Goal: Information Seeking & Learning: Check status

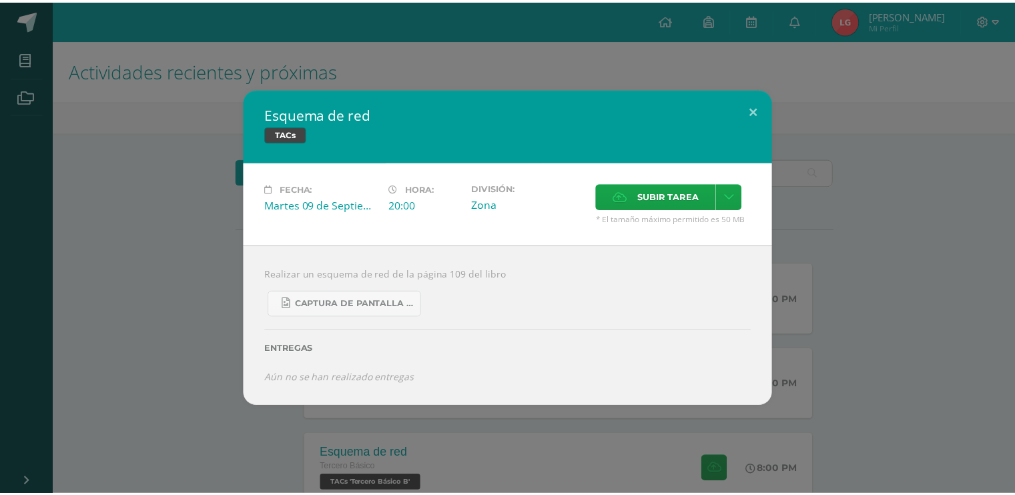
scroll to position [53, 0]
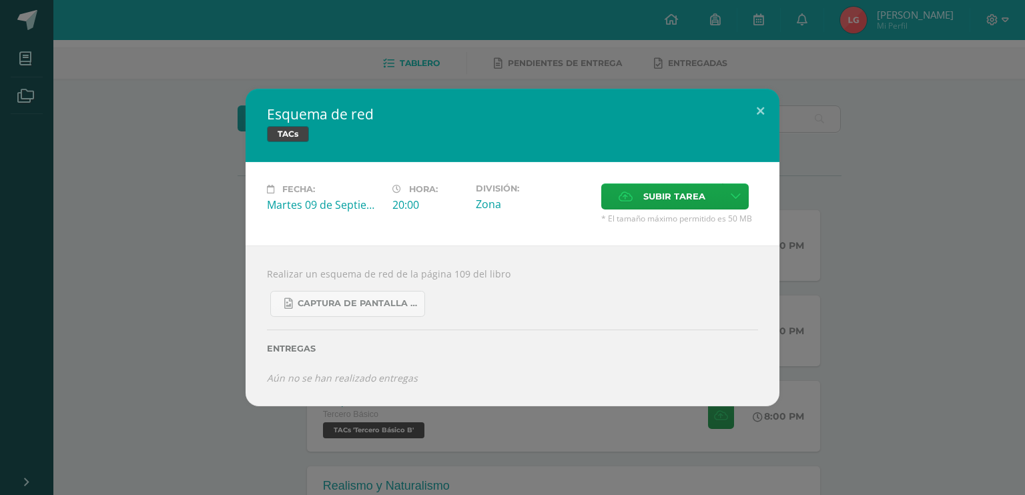
click at [31, 3] on div "Esquema de red TACs Fecha: [DATE] Hora: 20:00 División: Zona Subir tarea" at bounding box center [512, 247] width 1025 height 495
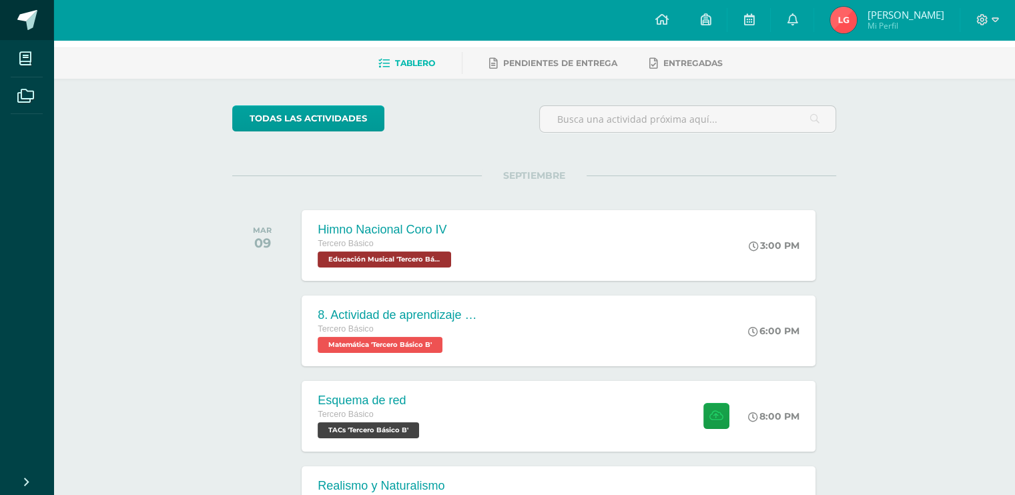
click at [27, 19] on span at bounding box center [27, 20] width 20 height 20
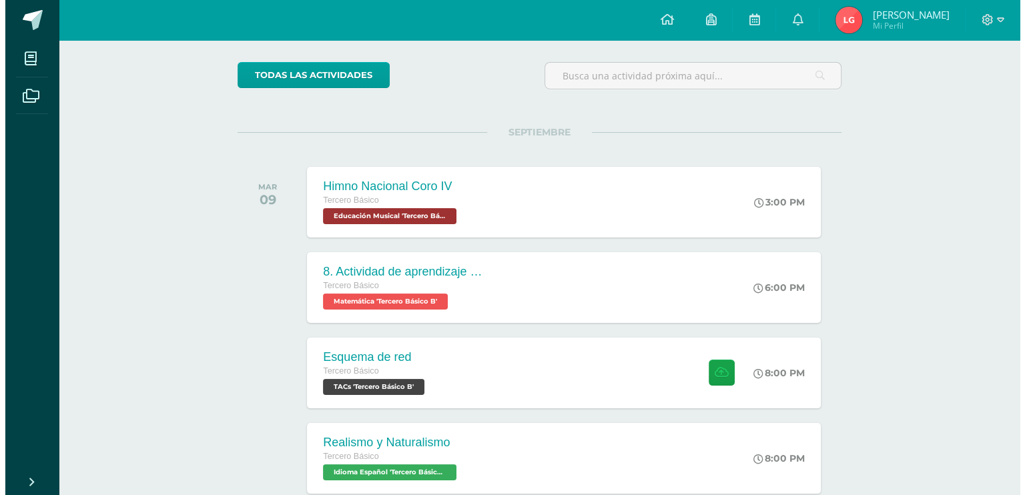
scroll to position [97, 0]
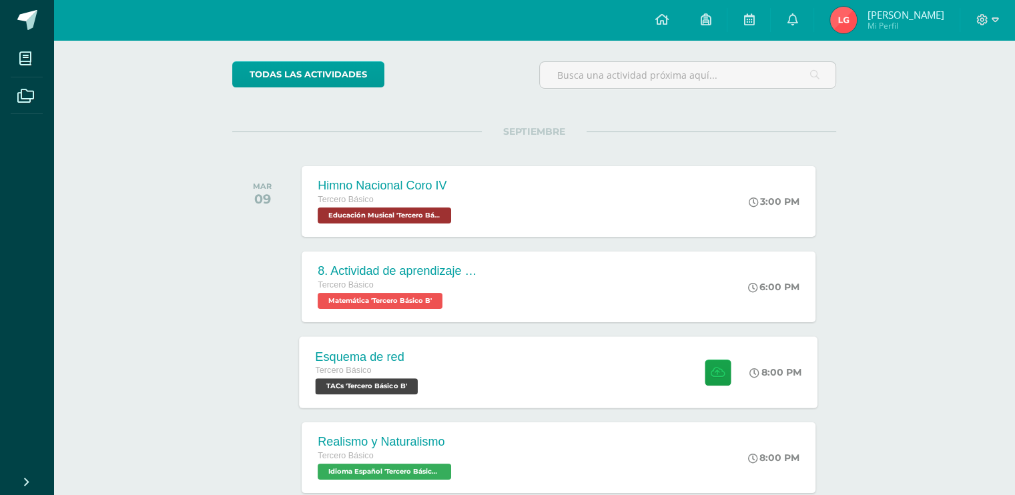
click at [394, 372] on div "Tercero Básico" at bounding box center [369, 371] width 106 height 15
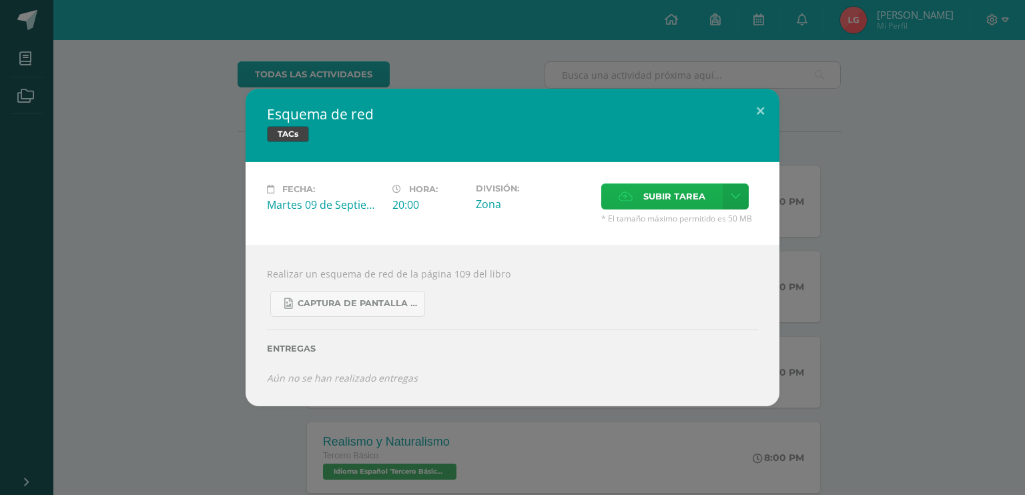
click at [655, 208] on span "Subir tarea" at bounding box center [674, 196] width 62 height 25
click at [0, 0] on input "Subir tarea" at bounding box center [0, 0] width 0 height 0
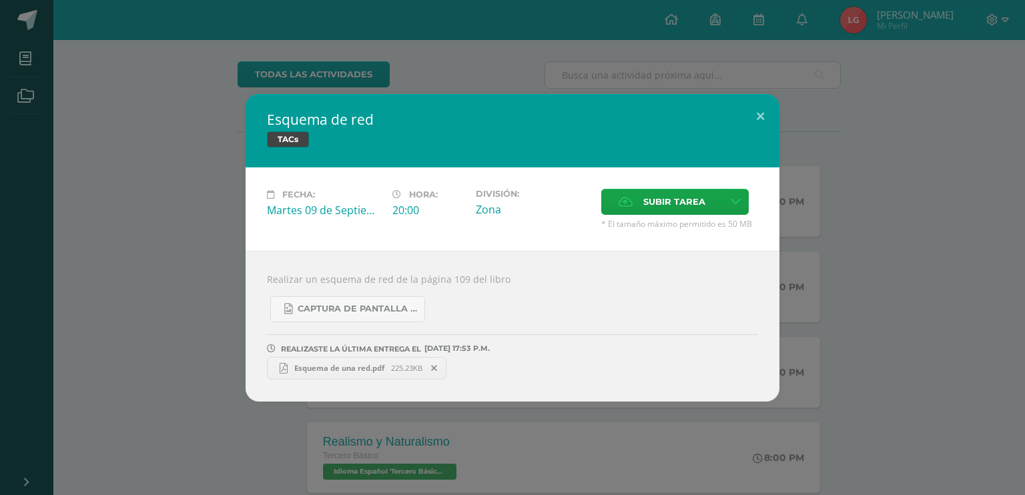
click at [366, 370] on span "Esquema de una red.pdf" at bounding box center [339, 368] width 103 height 10
click at [434, 369] on icon at bounding box center [434, 368] width 6 height 9
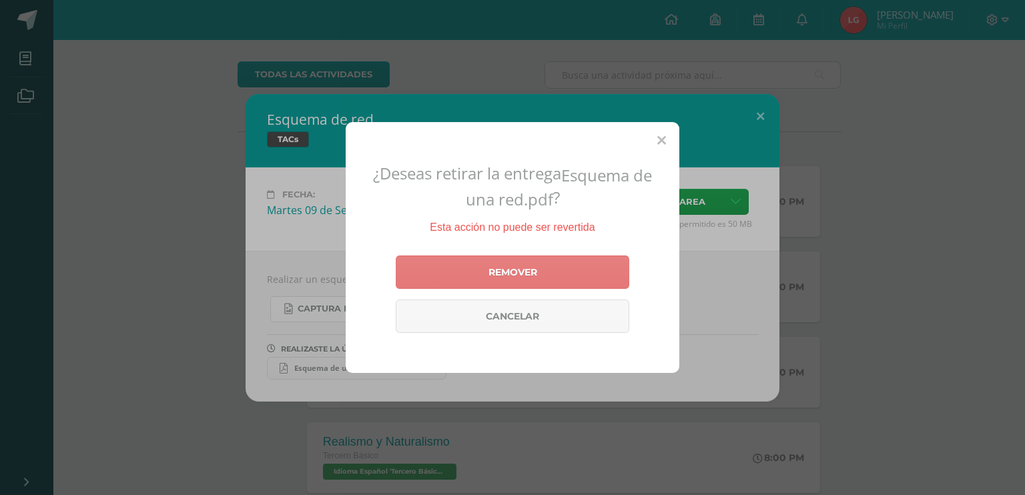
click at [490, 276] on link "Remover" at bounding box center [513, 272] width 234 height 33
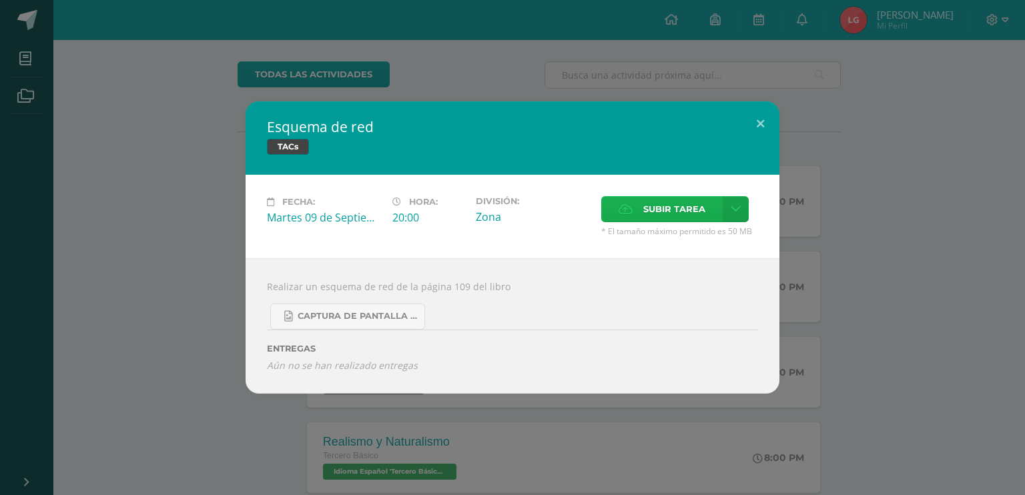
click at [671, 210] on span "Subir tarea" at bounding box center [674, 209] width 62 height 25
click at [0, 0] on input "Subir tarea" at bounding box center [0, 0] width 0 height 0
click at [631, 205] on icon at bounding box center [626, 209] width 14 height 9
click at [0, 0] on input "Subir tarea" at bounding box center [0, 0] width 0 height 0
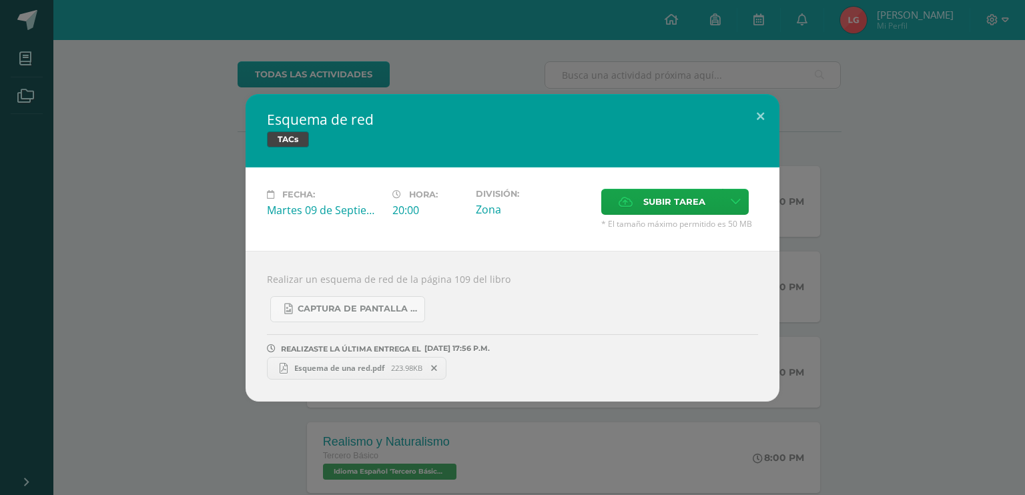
click at [374, 370] on span "Esquema de una red.pdf" at bounding box center [339, 368] width 103 height 10
click at [851, 238] on div "Esquema de red TACs Fecha: Martes 09 de Septiembre Hora: 20:00 División: Zona S…" at bounding box center [512, 248] width 1014 height 308
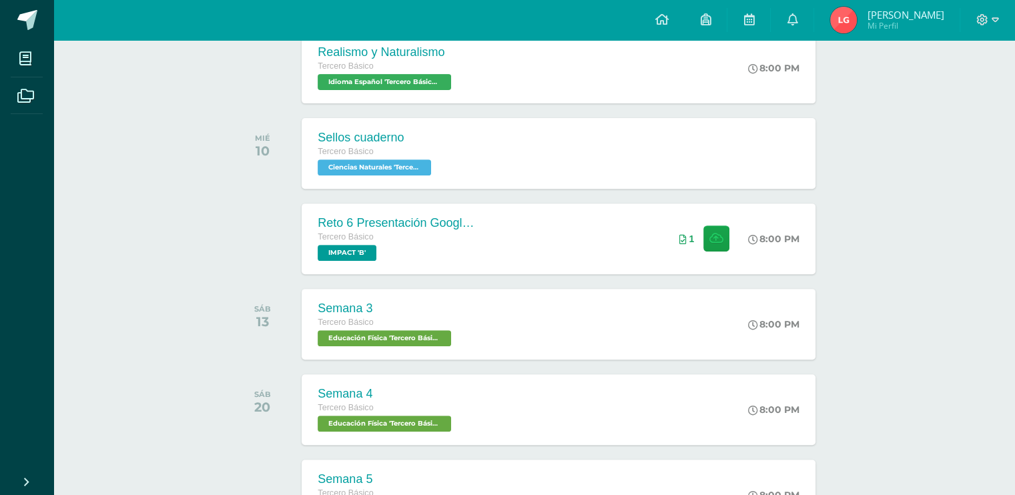
scroll to position [493, 0]
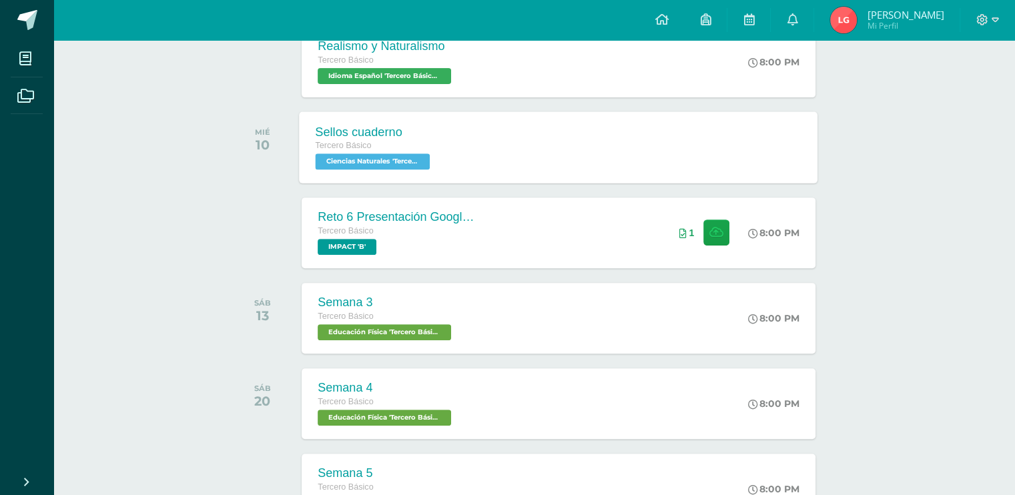
click at [597, 126] on div "Sellos cuaderno Tercero Básico Ciencias Naturales 'Tercero Básico B' Sellos cua…" at bounding box center [559, 146] width 519 height 71
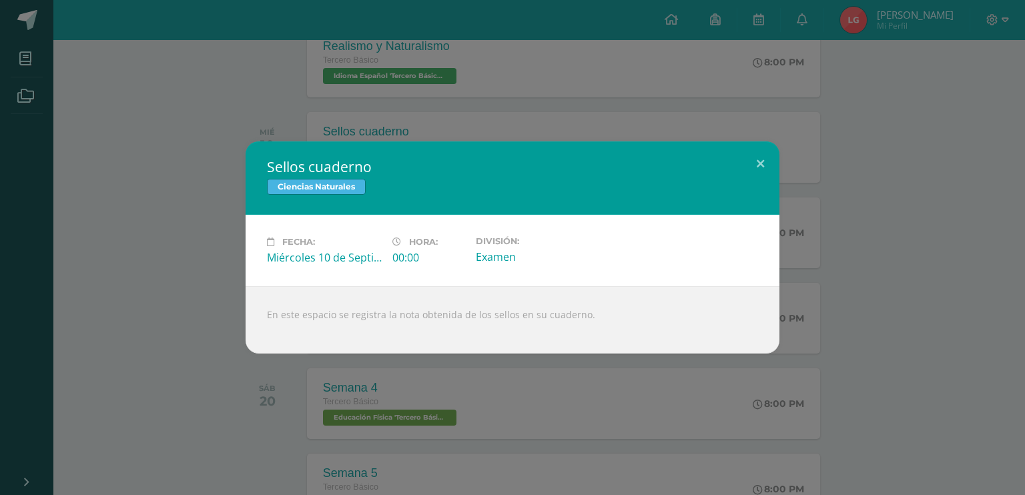
click at [902, 214] on div "Sellos cuaderno Ciencias Naturales Fecha: Miércoles 10 de Septiembre Hora: 00:0…" at bounding box center [512, 247] width 1014 height 212
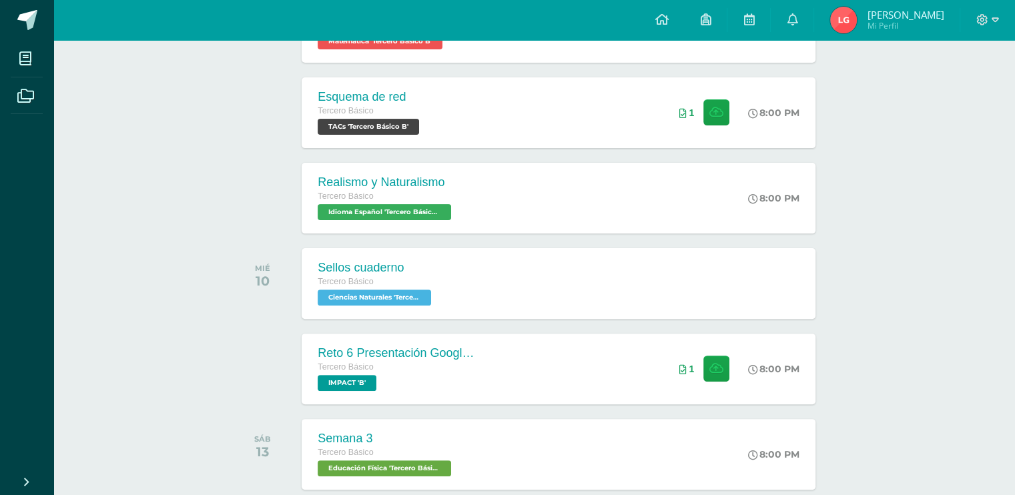
scroll to position [334, 0]
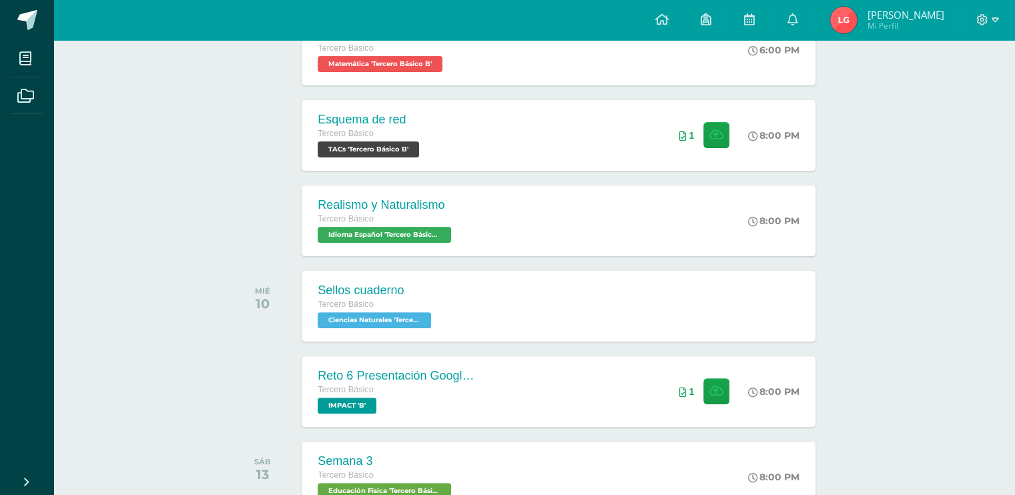
click at [872, 19] on span "Luis Fernando Mi Perfil" at bounding box center [886, 20] width 119 height 27
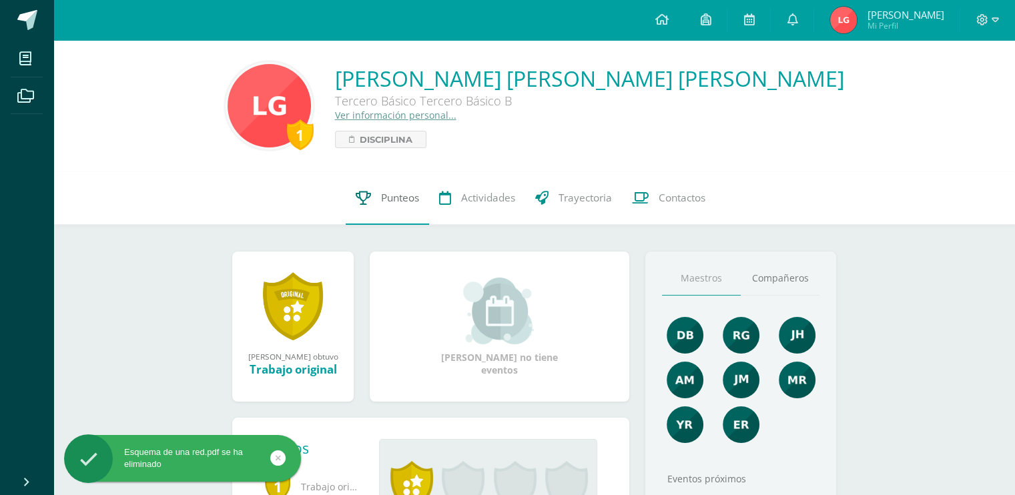
click at [390, 204] on span "Punteos" at bounding box center [400, 198] width 38 height 14
click at [381, 202] on span "Punteos" at bounding box center [400, 198] width 38 height 14
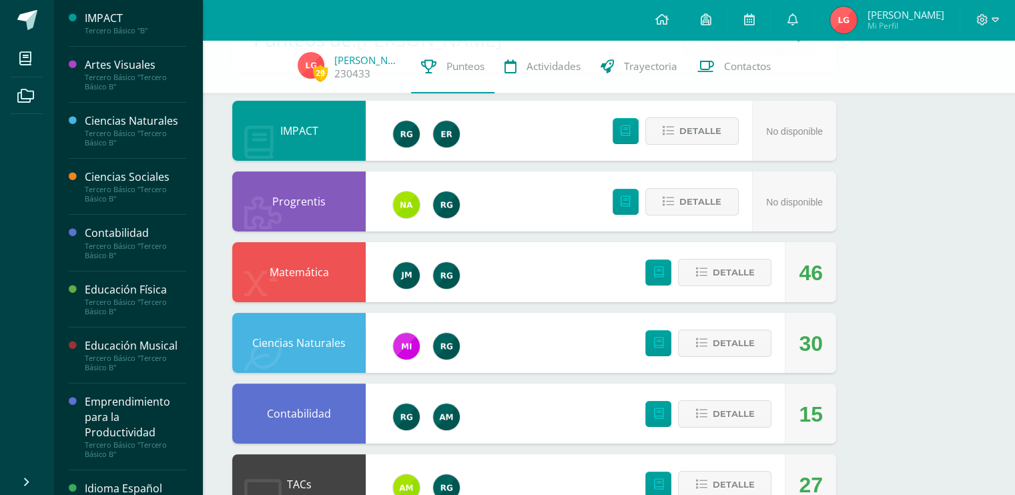
scroll to position [113, 0]
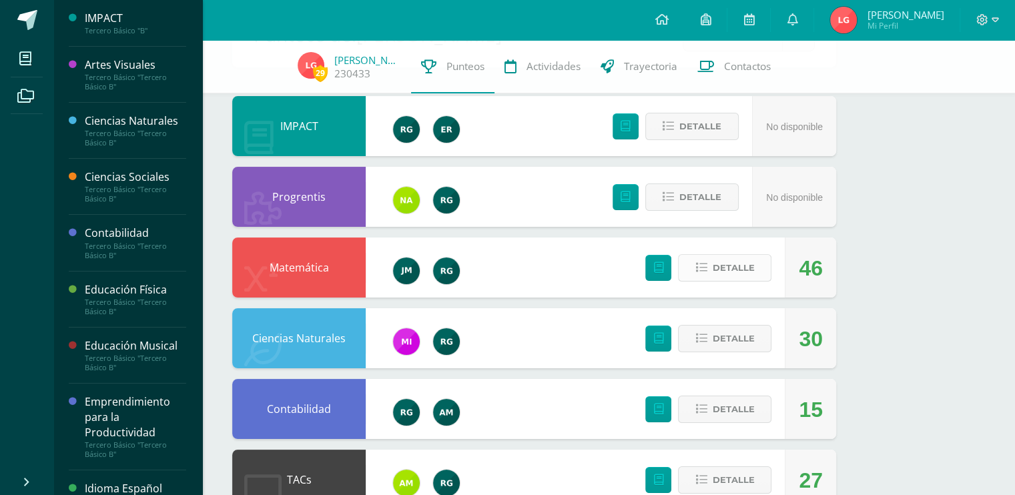
click at [761, 262] on button "Detalle" at bounding box center [724, 267] width 93 height 27
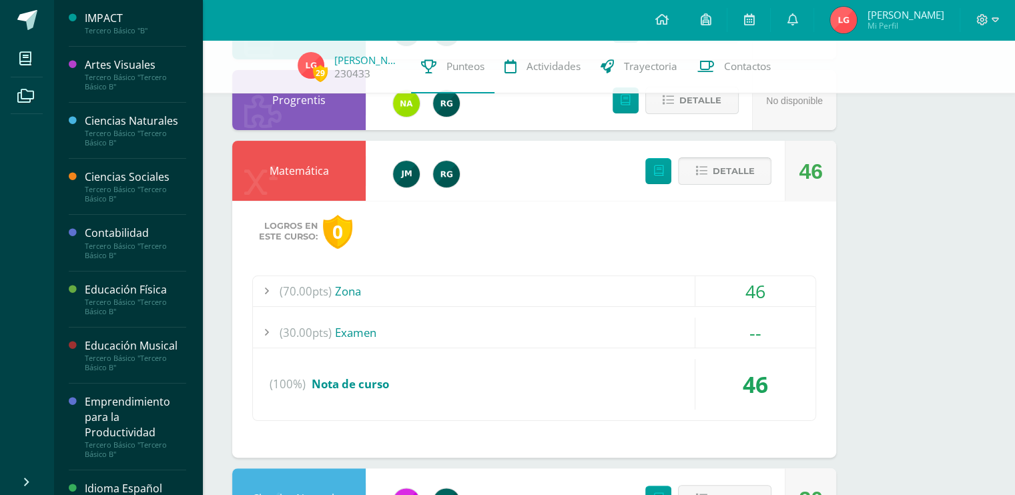
scroll to position [212, 0]
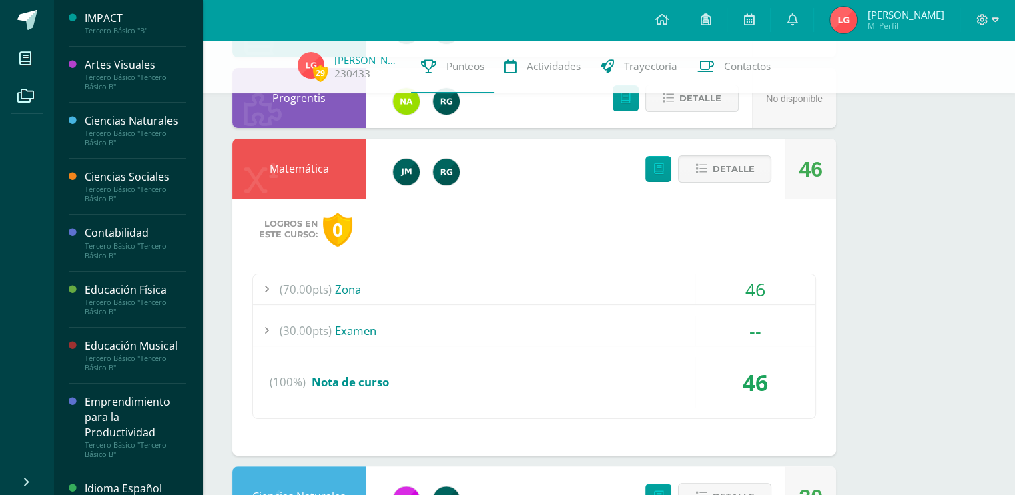
click at [437, 278] on div "(70.00pts) Zona" at bounding box center [534, 289] width 563 height 30
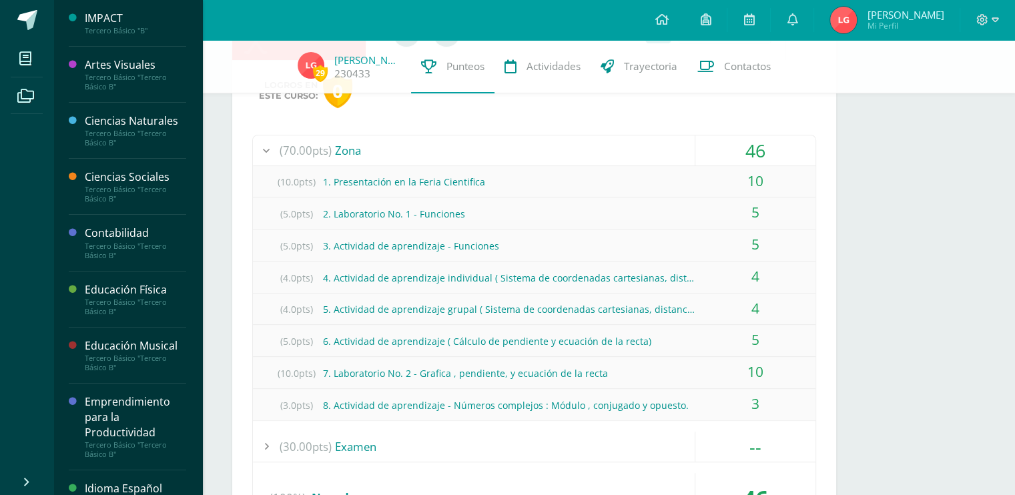
scroll to position [357, 0]
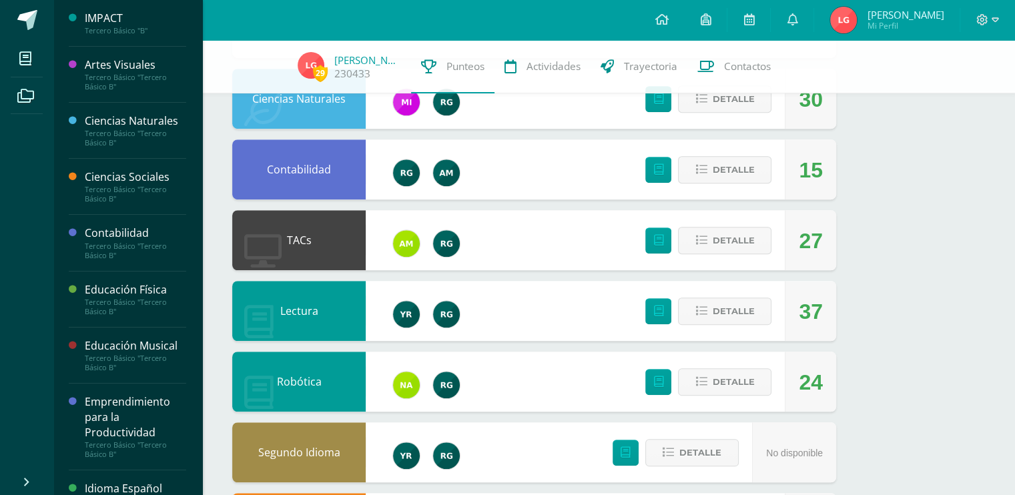
scroll to position [908, 0]
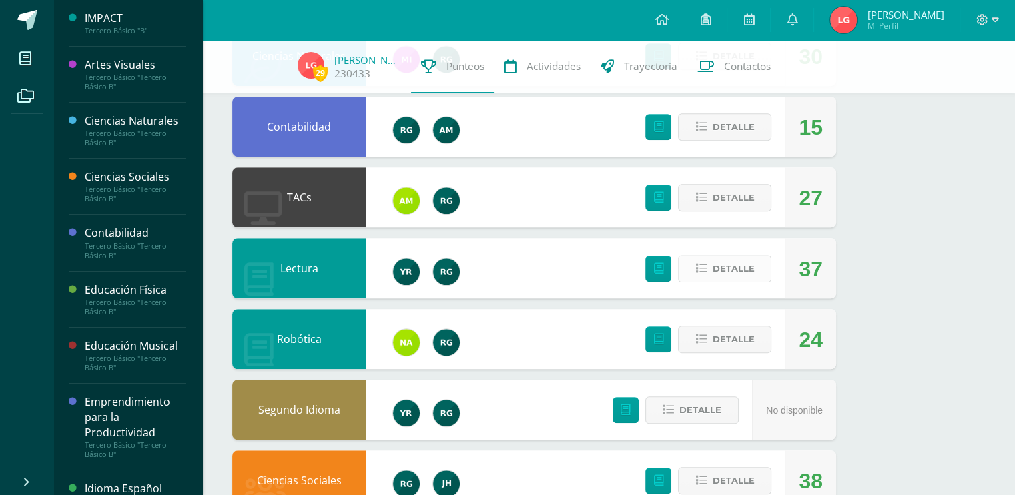
click at [721, 269] on span "Detalle" at bounding box center [733, 268] width 42 height 25
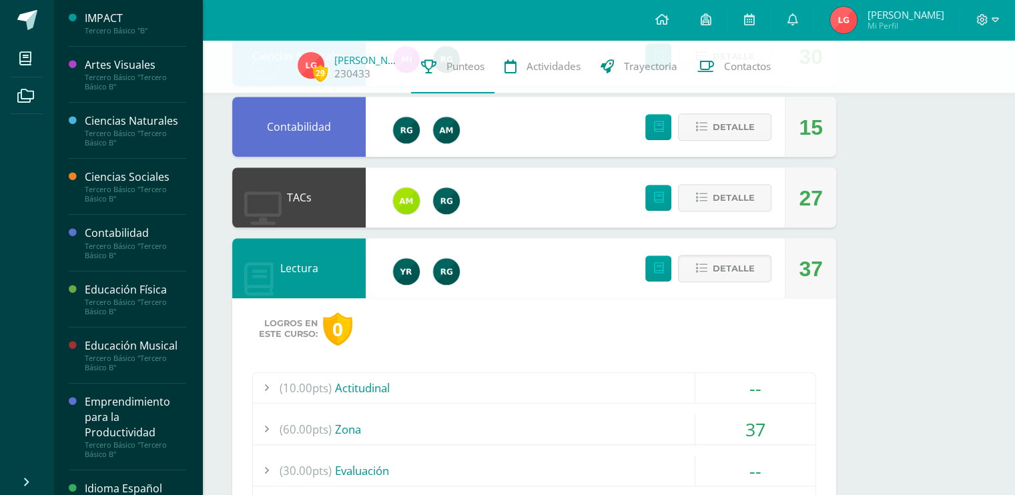
click at [405, 382] on div "(10.00pts) Actitudinal" at bounding box center [534, 388] width 563 height 30
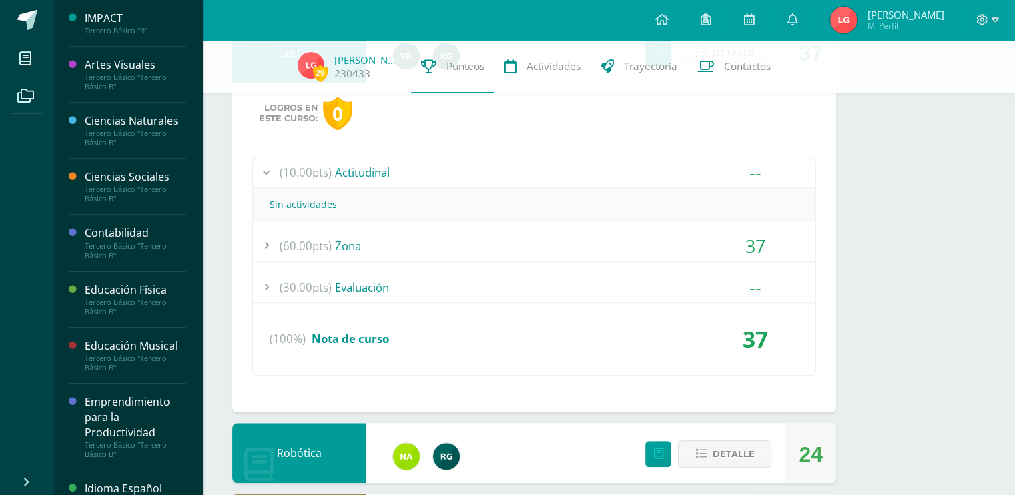
scroll to position [894, 0]
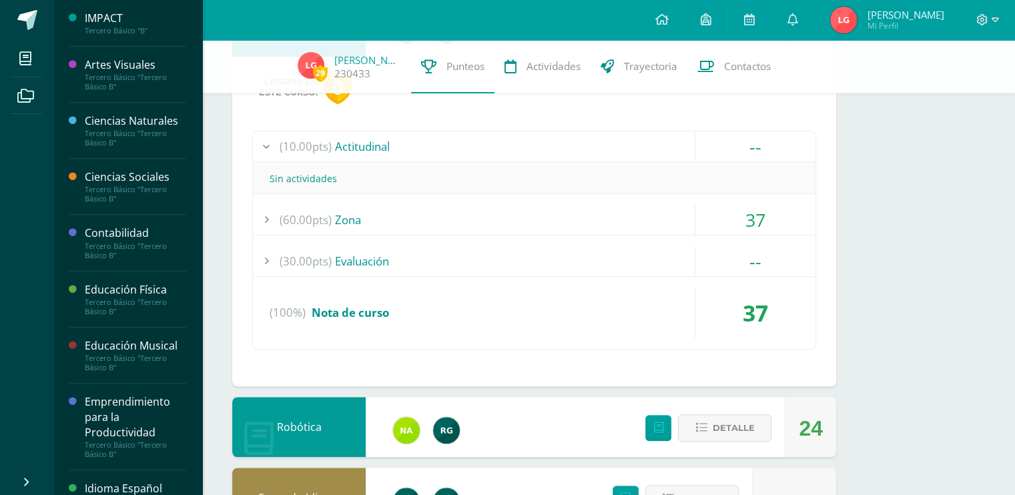
click at [386, 220] on div "(60.00pts) Zona" at bounding box center [534, 220] width 563 height 30
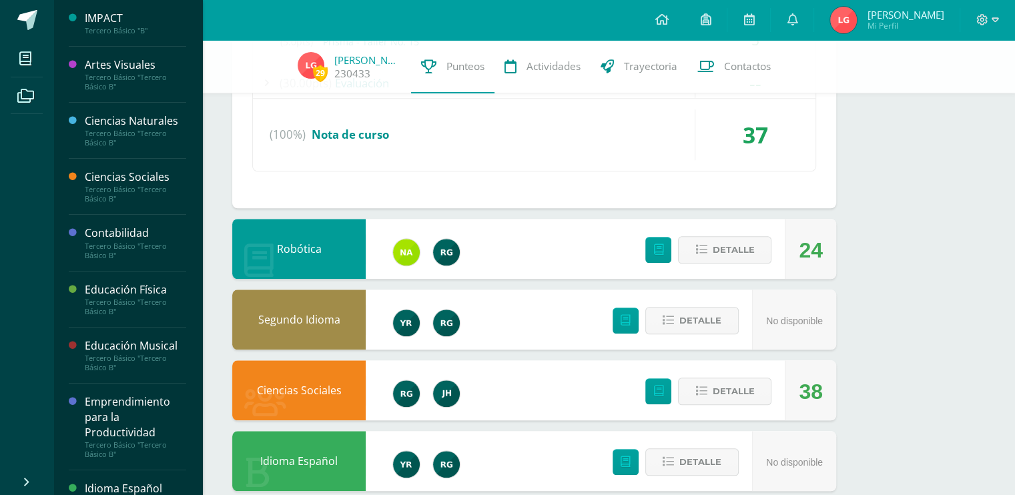
scroll to position [1202, 0]
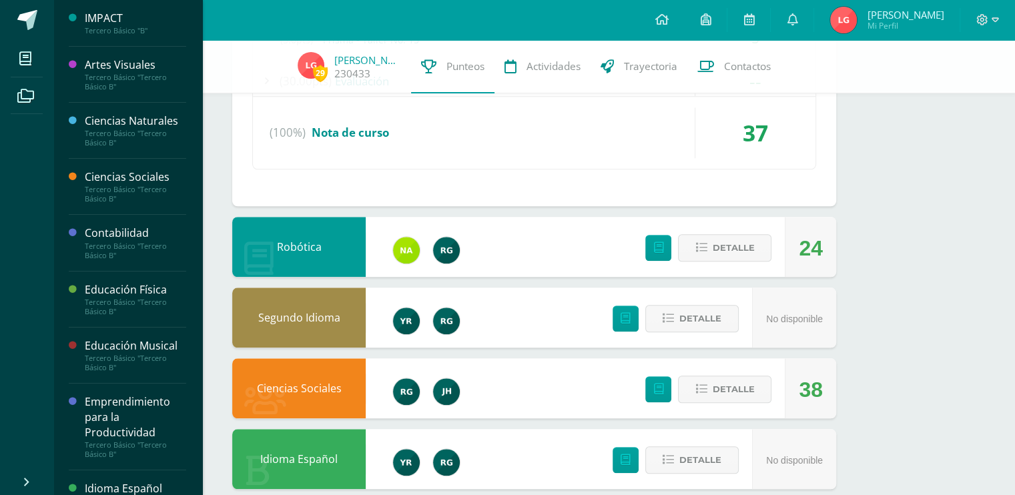
click at [697, 222] on div "Detalle" at bounding box center [704, 247] width 159 height 60
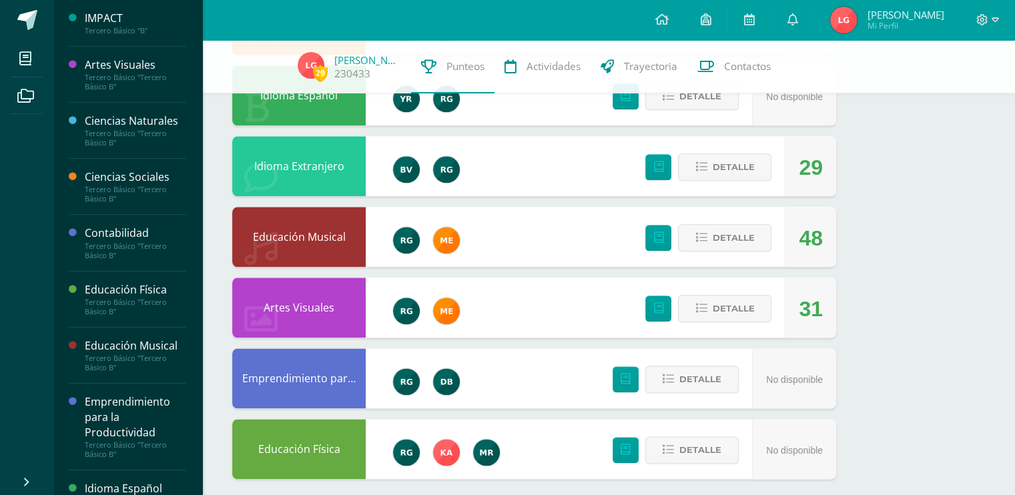
scroll to position [1574, 0]
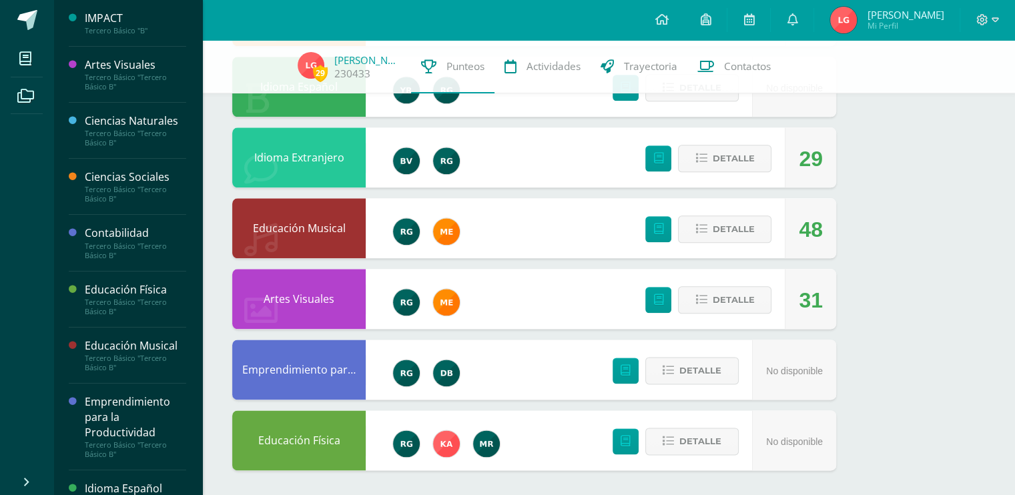
click at [742, 248] on div "Detalle" at bounding box center [704, 228] width 159 height 60
click at [715, 223] on span "Detalle" at bounding box center [733, 229] width 42 height 25
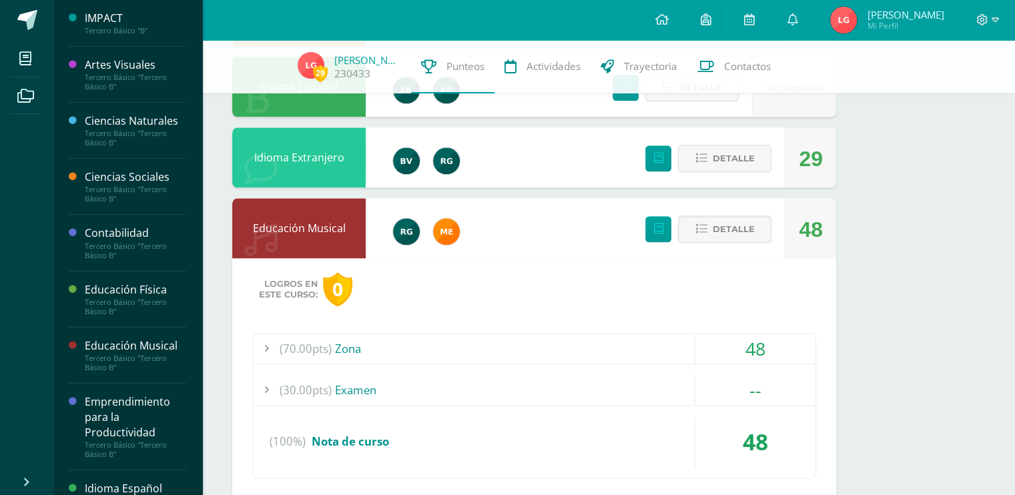
scroll to position [1610, 0]
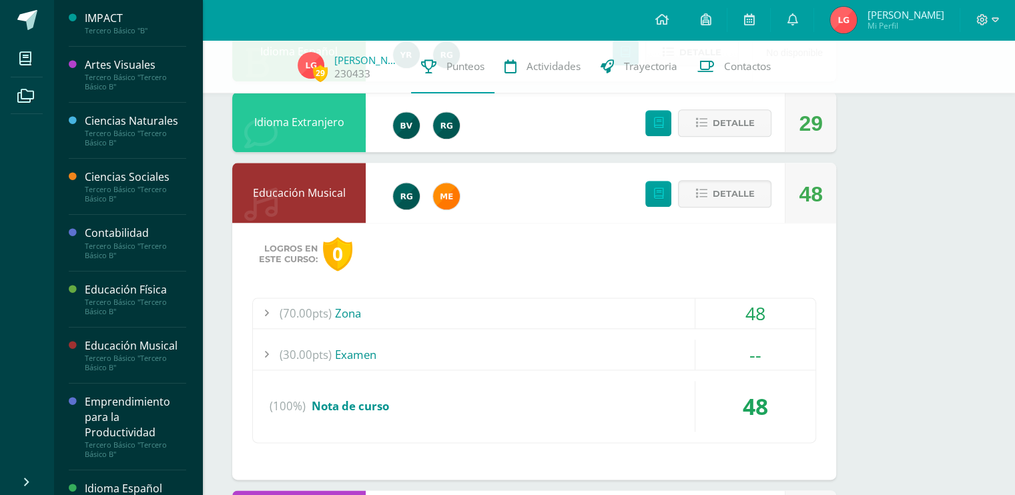
click at [418, 301] on div "(70.00pts) Zona" at bounding box center [534, 313] width 563 height 30
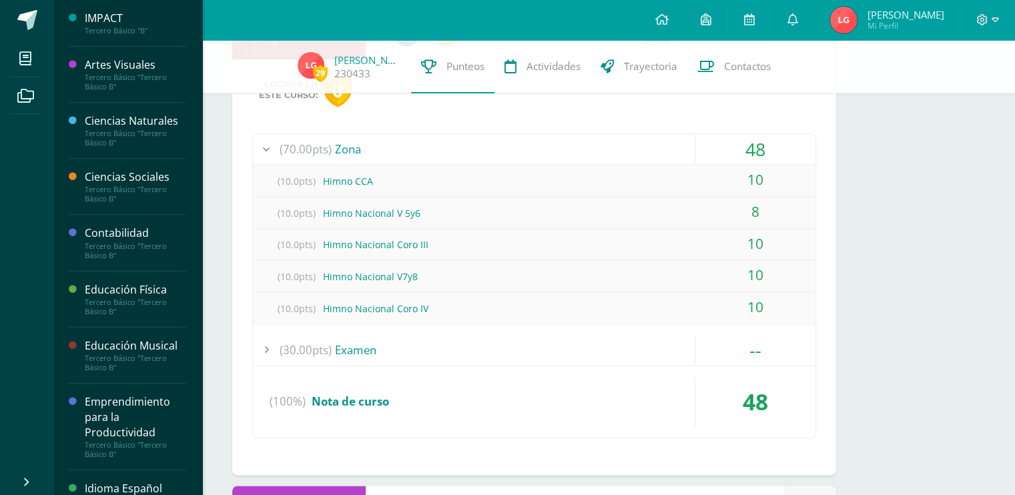
scroll to position [1614, 0]
click at [24, 22] on span at bounding box center [27, 20] width 20 height 20
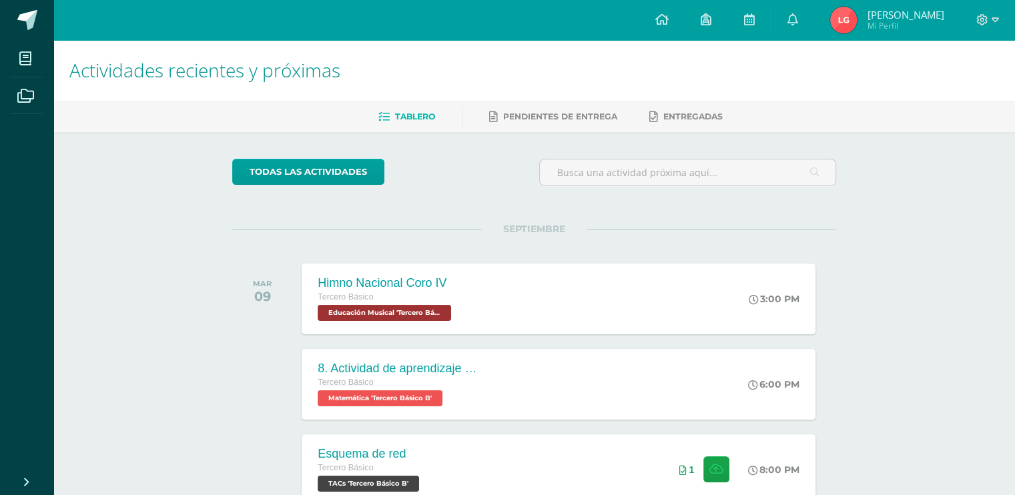
click at [857, 15] on img at bounding box center [843, 20] width 27 height 27
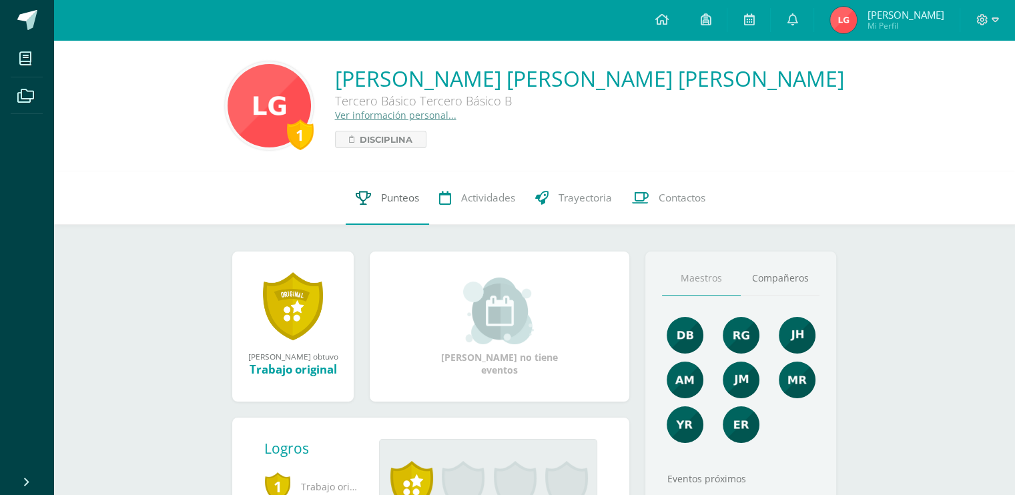
click at [369, 202] on link "Punteos" at bounding box center [387, 198] width 83 height 53
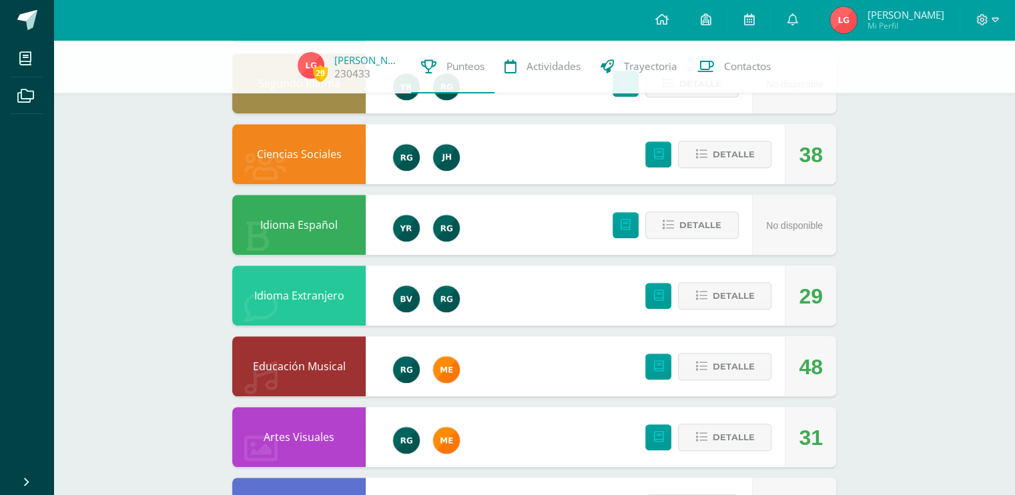
scroll to position [723, 0]
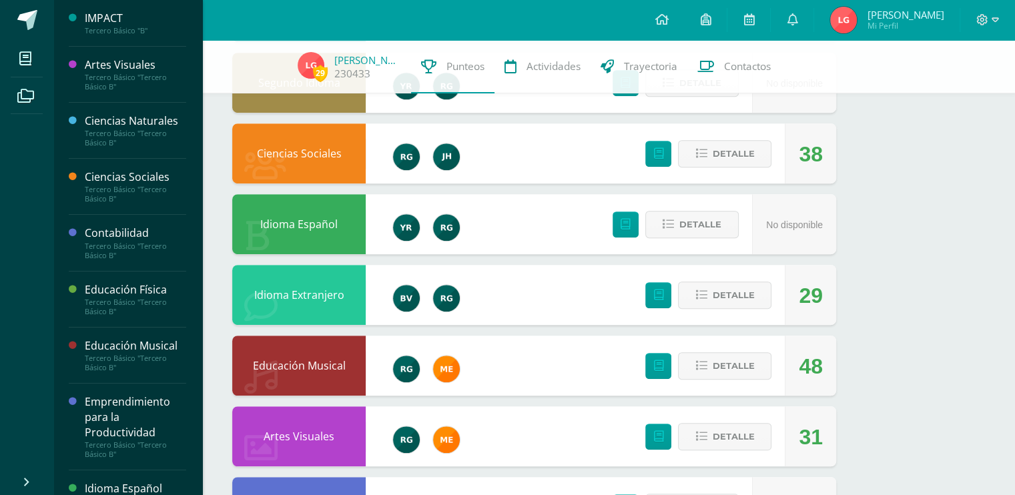
click at [112, 338] on div "Educación Musical" at bounding box center [135, 345] width 101 height 15
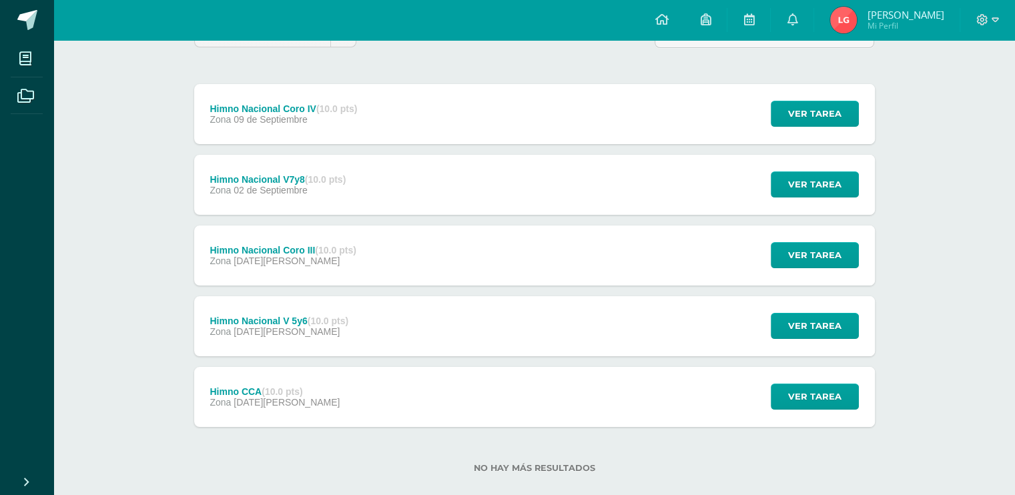
scroll to position [135, 0]
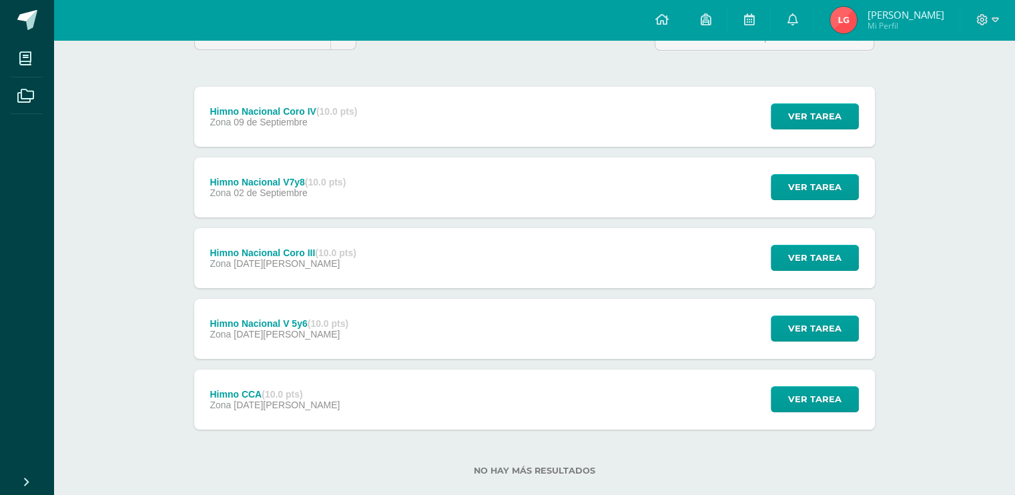
click at [350, 342] on div "Himno Nacional V 5y6 (10.0 pts) Zona [DATE][PERSON_NAME]" at bounding box center [279, 329] width 171 height 60
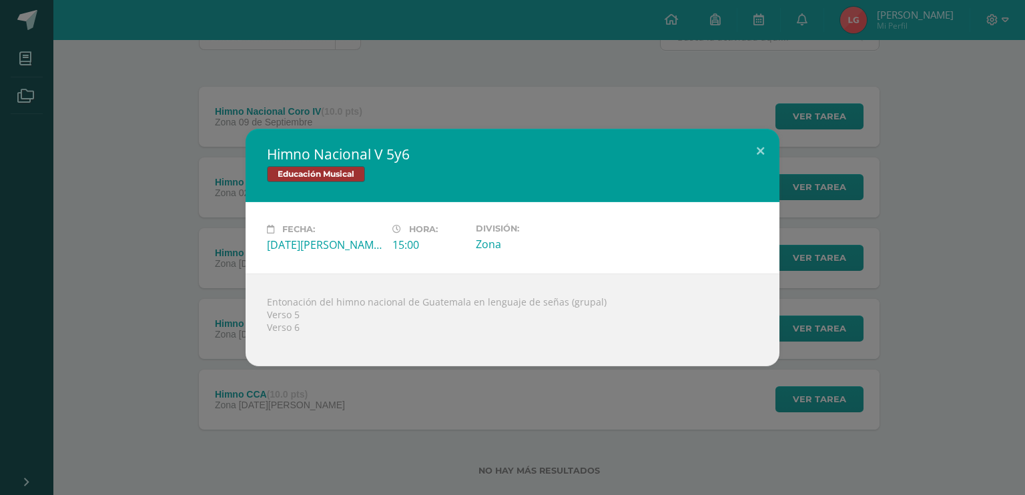
click at [194, 289] on div "Himno Nacional V 5y6 Educación Musical Fecha: [DATE][PERSON_NAME] Hora: 15:00 D…" at bounding box center [512, 248] width 1014 height 238
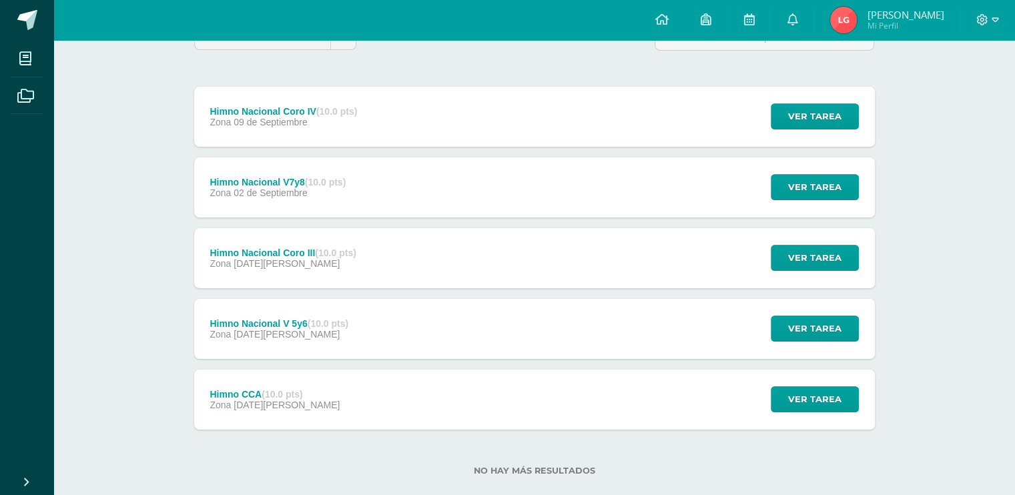
click at [384, 209] on div "Himno Nacional V7y8 (10.0 pts) Zona [DATE] Ver tarea Himno Nacional V7y8 Educac…" at bounding box center [534, 187] width 681 height 60
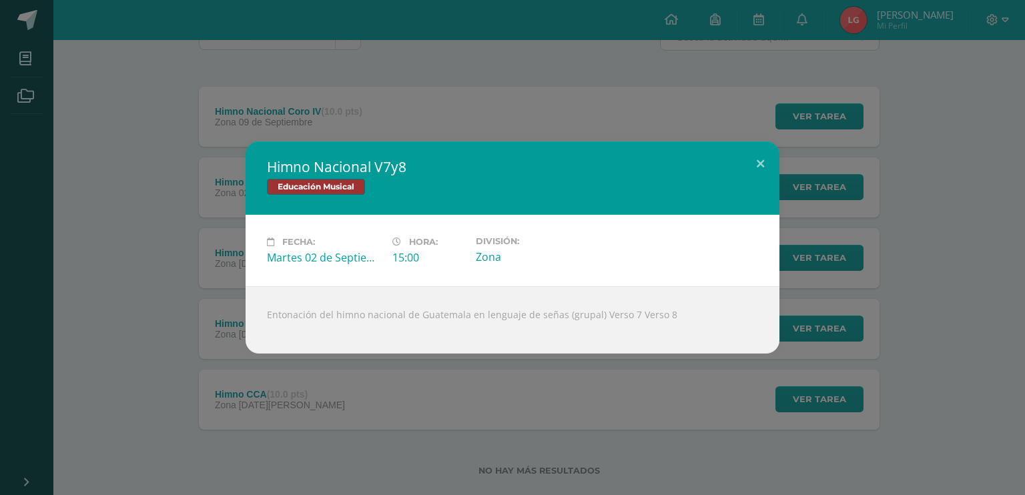
click at [237, 113] on div "Himno Nacional V7y8 Educación Musical Fecha: [DATE] Hora: 15:00 División:" at bounding box center [512, 247] width 1025 height 495
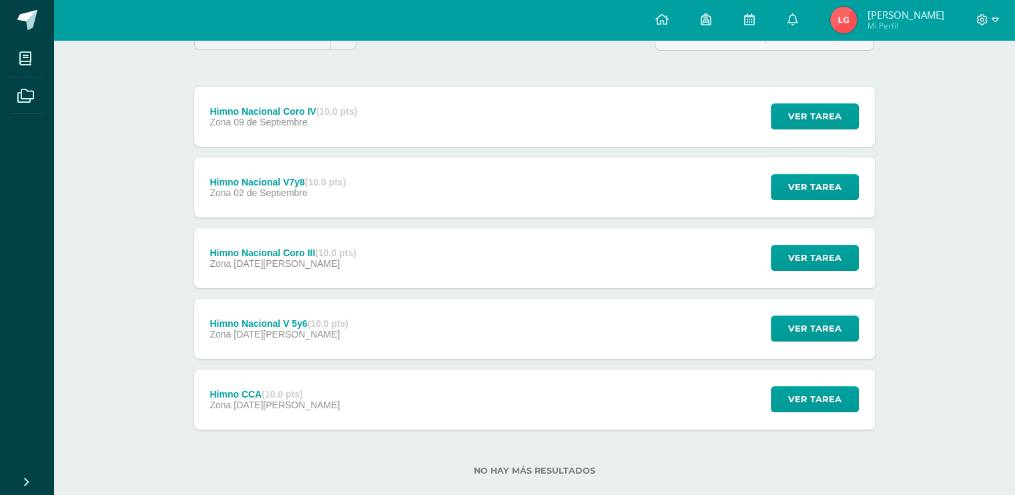
click at [323, 119] on div "Zona [DATE]" at bounding box center [283, 122] width 147 height 11
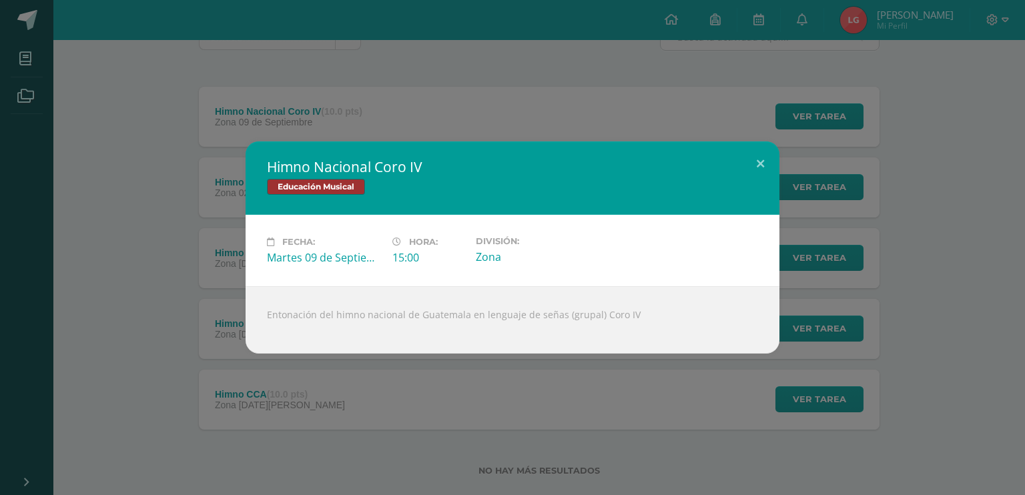
click at [443, 107] on div "Himno Nacional Coro IV Educación Musical Fecha: Martes 09 de Septiembre Hora: 1…" at bounding box center [512, 247] width 1025 height 495
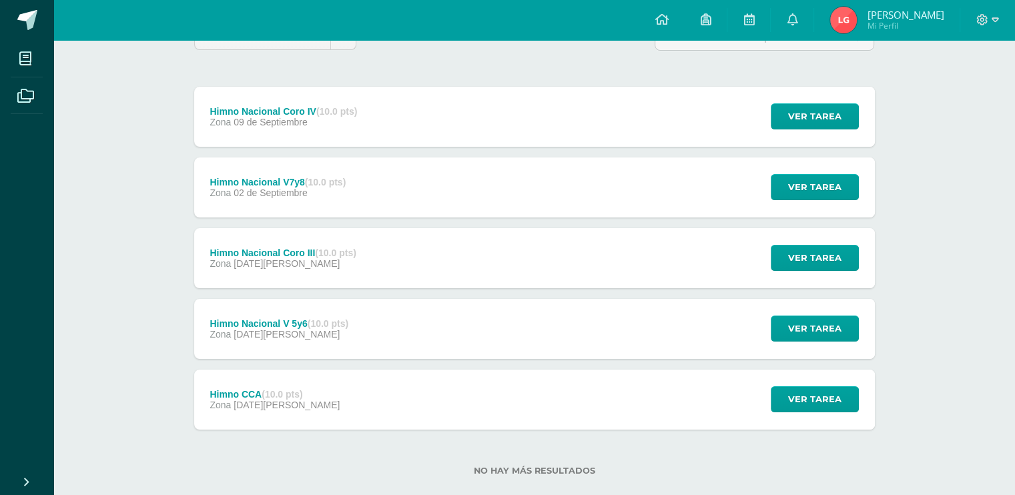
click at [857, 30] on img at bounding box center [843, 20] width 27 height 27
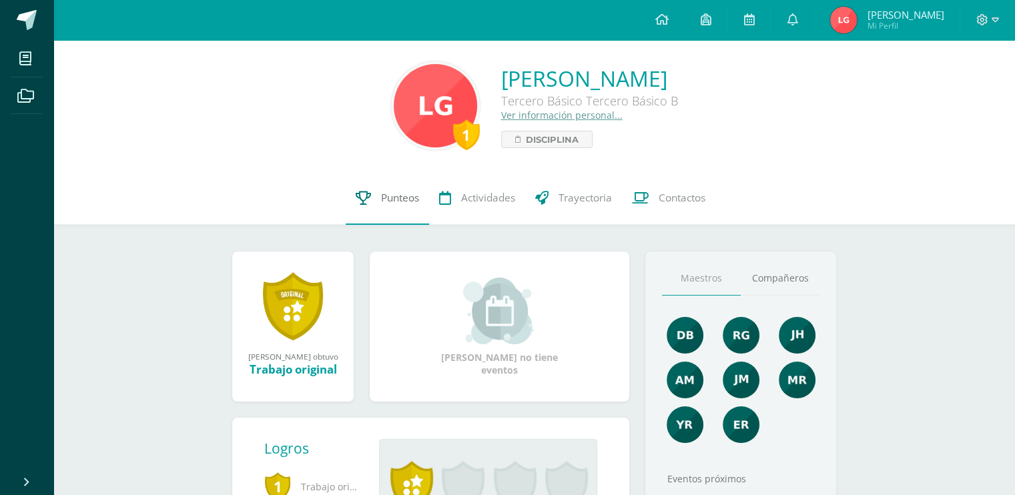
click at [387, 201] on span "Punteos" at bounding box center [400, 198] width 38 height 14
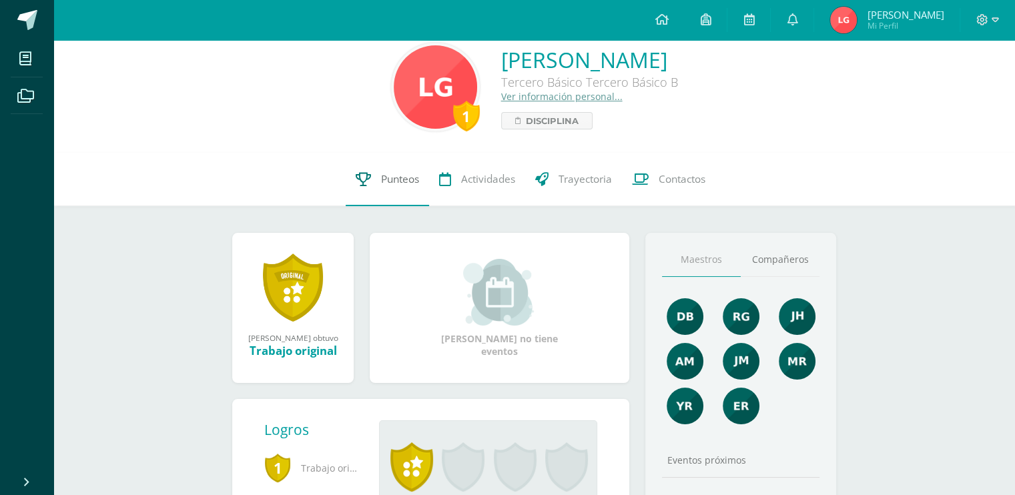
scroll to position [21, 0]
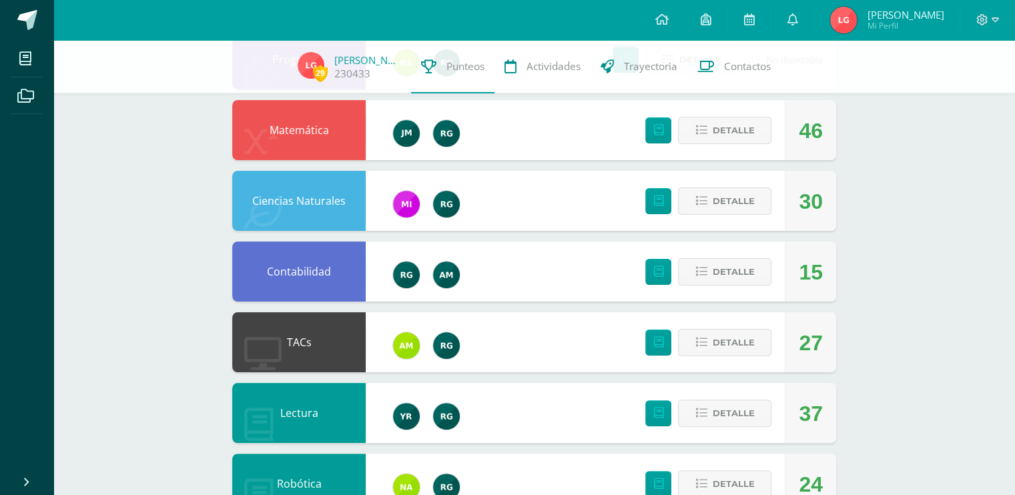
scroll to position [252, 0]
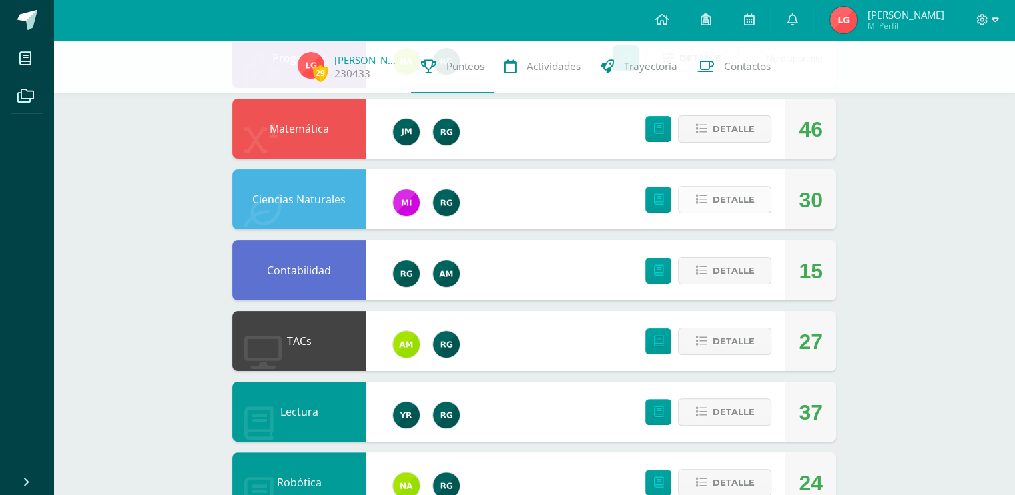
click at [731, 206] on span "Detalle" at bounding box center [733, 200] width 42 height 25
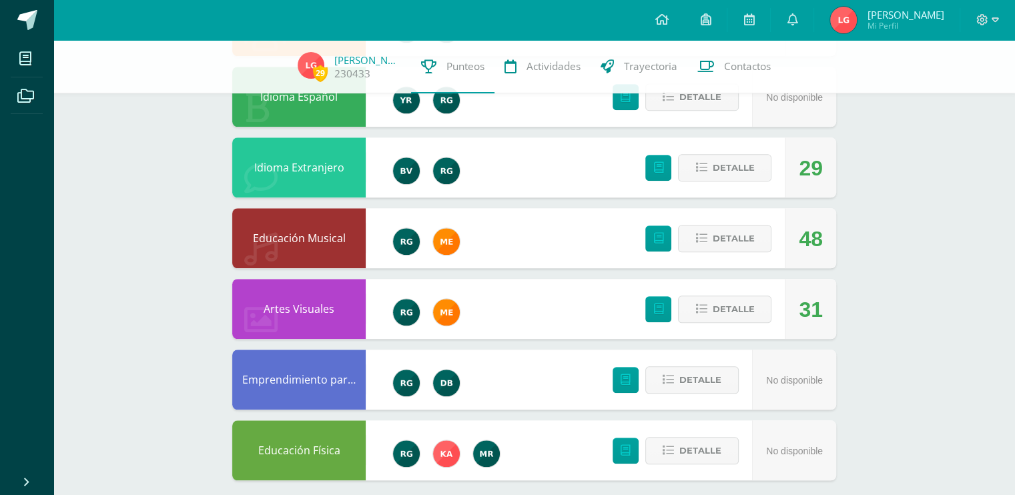
scroll to position [1118, 0]
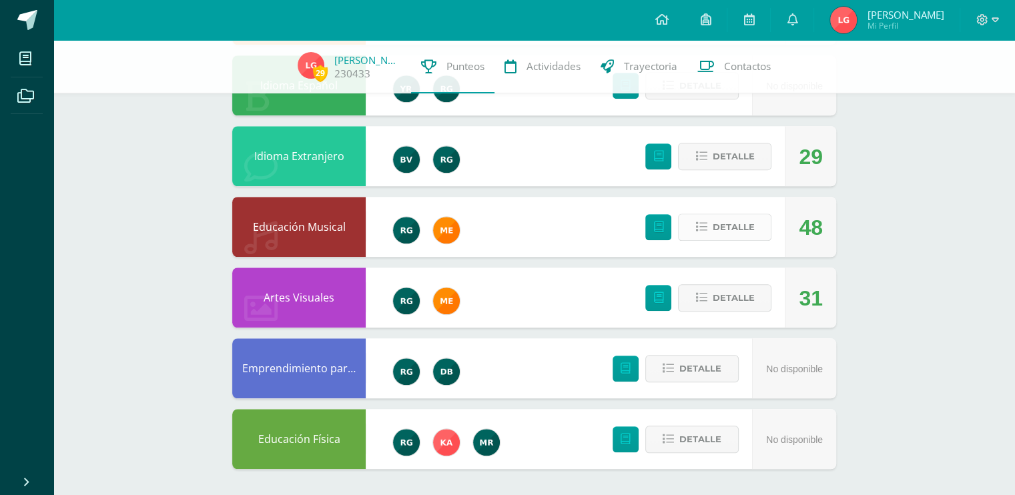
click at [713, 220] on button "Detalle" at bounding box center [724, 227] width 93 height 27
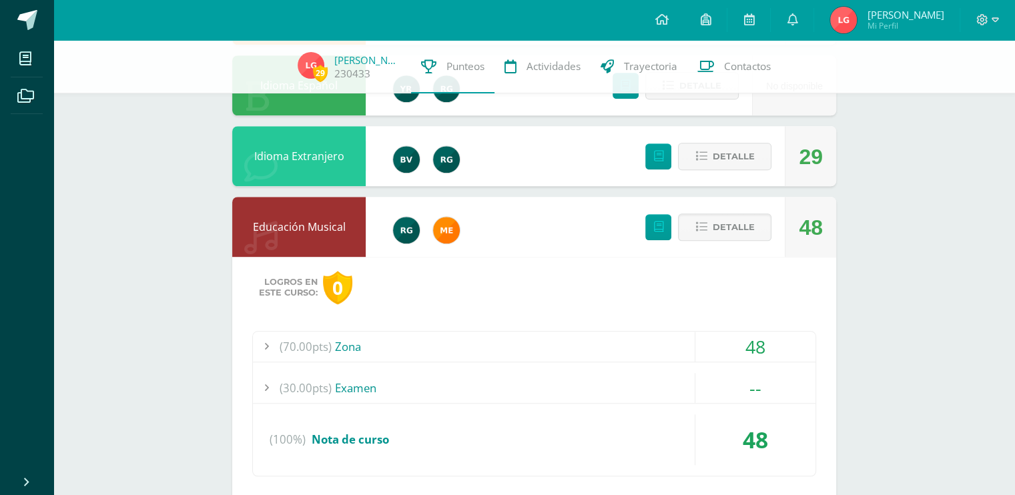
click at [433, 351] on div "(70.00pts) Zona" at bounding box center [534, 347] width 563 height 30
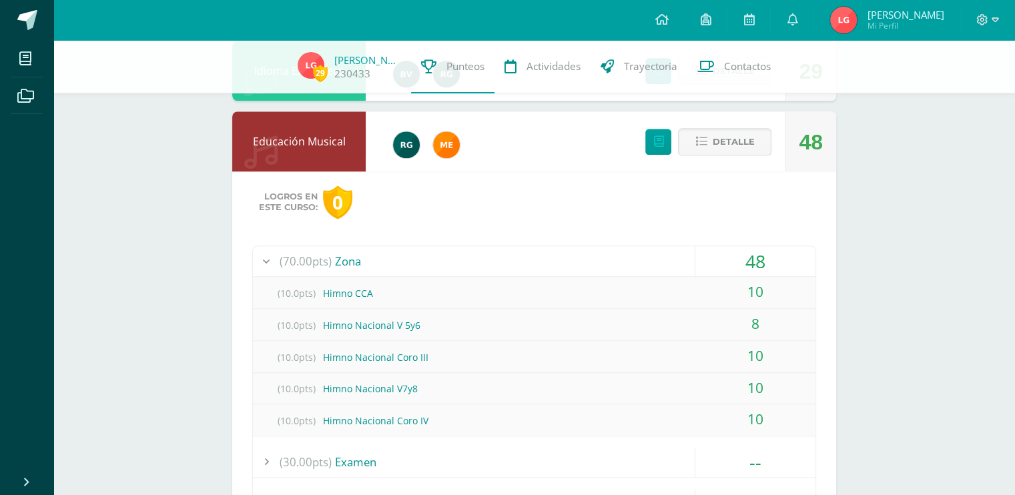
scroll to position [1207, 0]
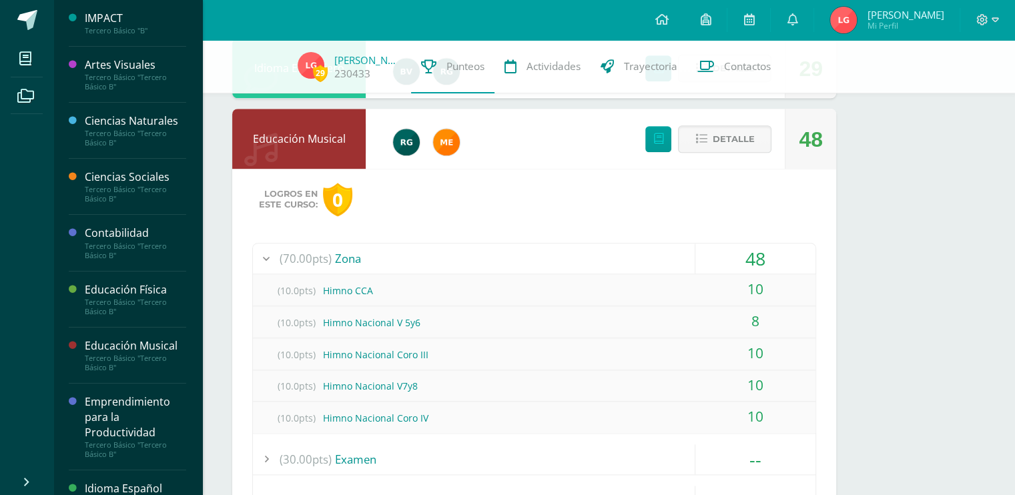
click at [112, 338] on div "Educación Musical" at bounding box center [135, 345] width 101 height 15
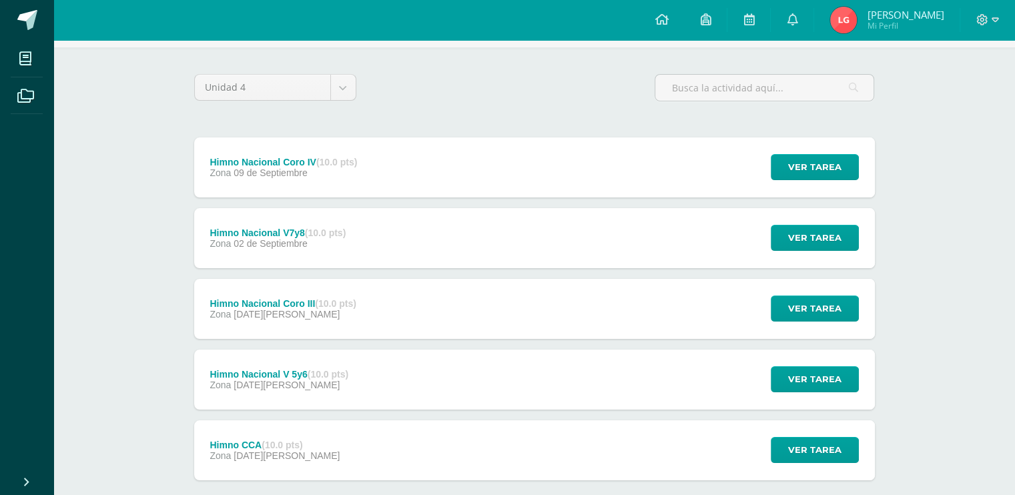
scroll to position [90, 0]
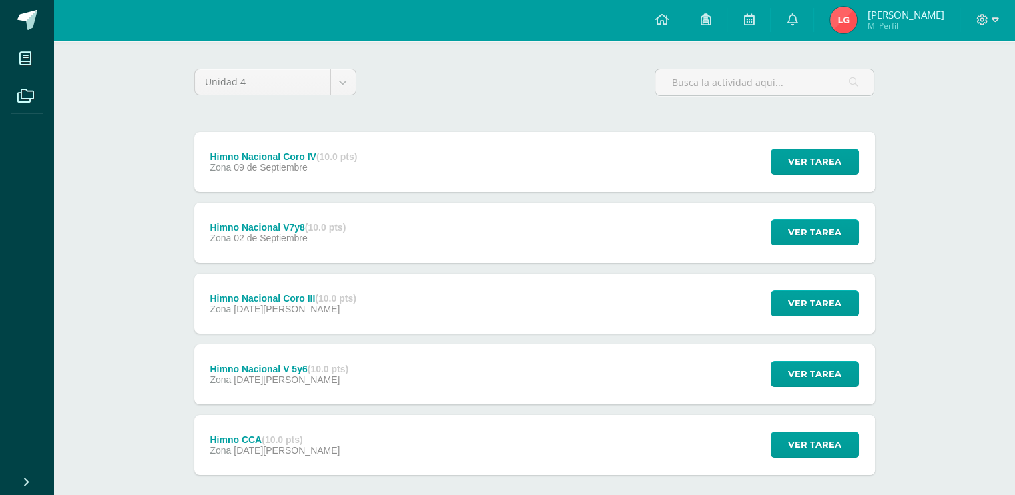
click at [344, 364] on strong "(10.0 pts)" at bounding box center [328, 369] width 41 height 11
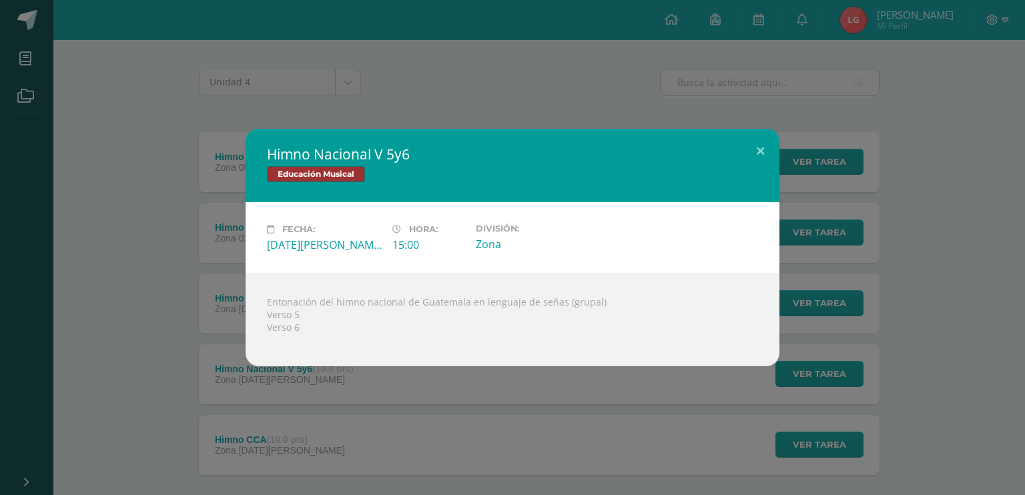
click at [469, 428] on div "Himno Nacional V 5y6 Educación Musical Fecha: [DATE][PERSON_NAME] Hora: 15:00 D…" at bounding box center [512, 247] width 1025 height 495
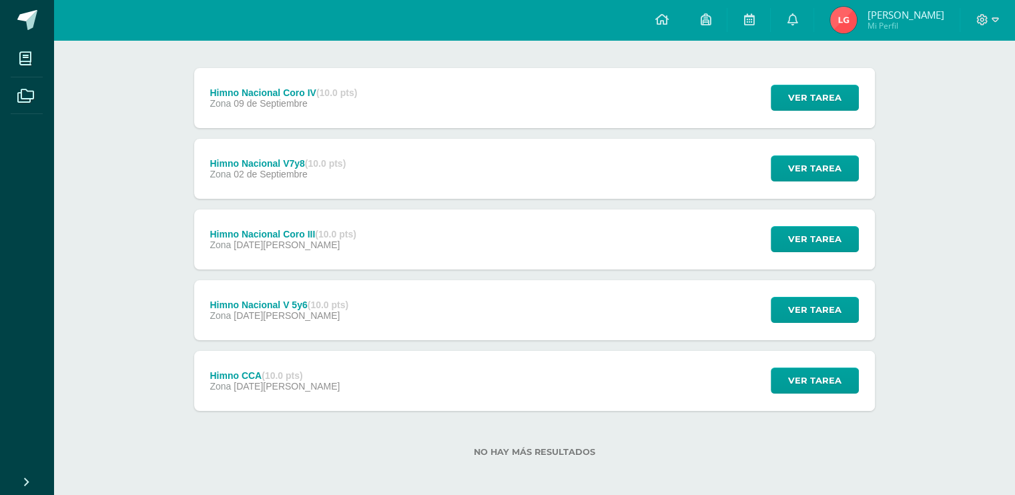
scroll to position [157, 0]
